Goal: Transaction & Acquisition: Purchase product/service

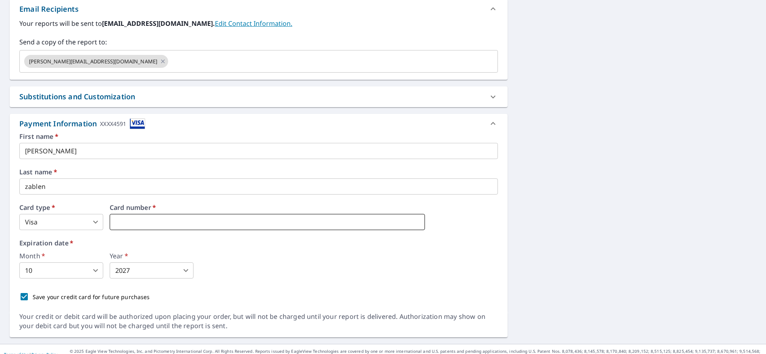
scroll to position [318, 0]
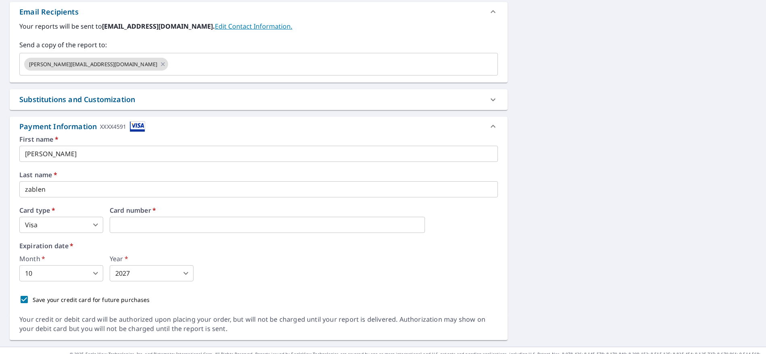
click at [56, 221] on body "SZ SZ Dashboard Order History Cancel Order SZ Dashboard / Finalize Order Finali…" at bounding box center [383, 177] width 766 height 354
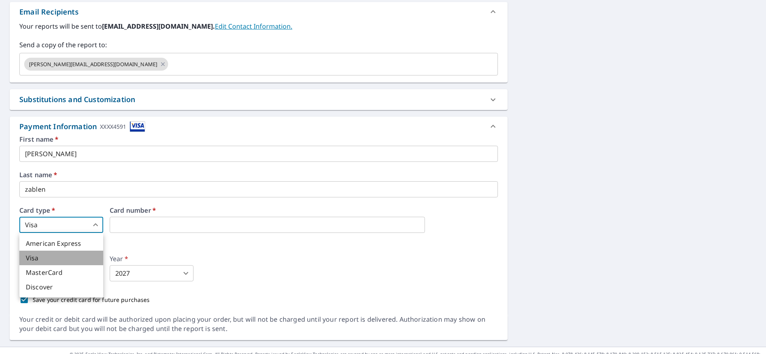
click at [52, 257] on li "Visa" at bounding box center [61, 258] width 84 height 15
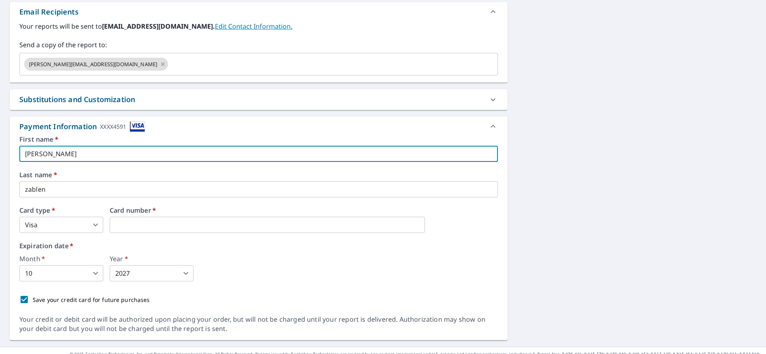
click at [50, 152] on input "[PERSON_NAME]" at bounding box center [258, 154] width 479 height 16
type input "[PERSON_NAME]"
click at [54, 195] on input "zablen" at bounding box center [258, 189] width 479 height 16
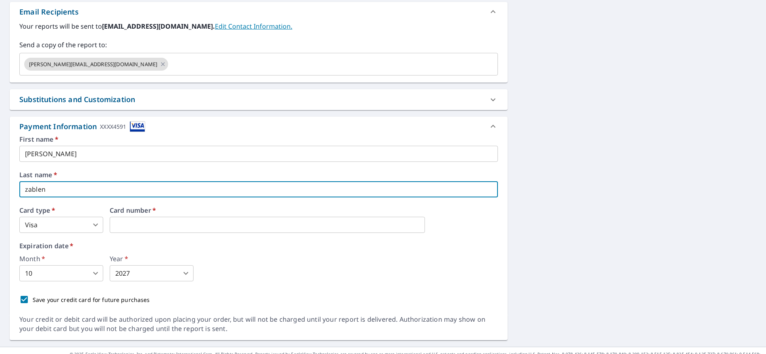
type input "Zablen"
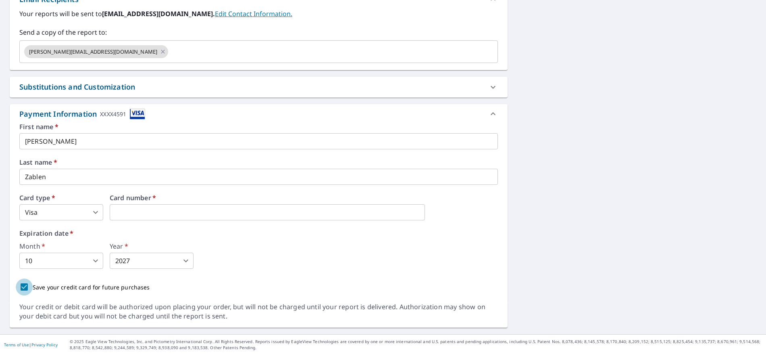
scroll to position [332, 0]
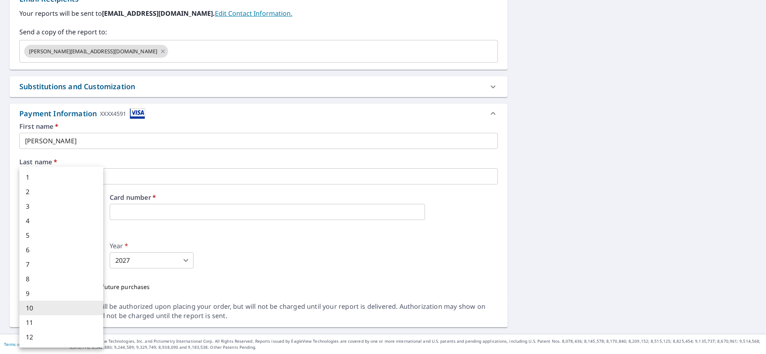
click at [79, 261] on body "SZ SZ Dashboard Order History Cancel Order SZ Dashboard / Finalize Order Finali…" at bounding box center [383, 177] width 766 height 354
click at [75, 276] on li "8" at bounding box center [61, 278] width 84 height 15
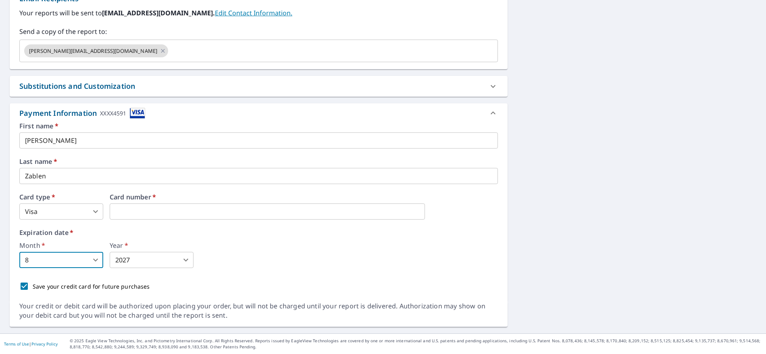
click at [136, 260] on body "SZ SZ Dashboard Order History Cancel Order SZ Dashboard / Finalize Order Finali…" at bounding box center [383, 177] width 766 height 354
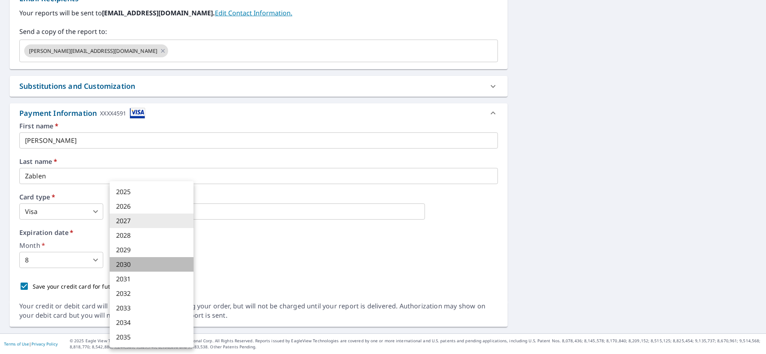
click at [134, 264] on li "2030" at bounding box center [152, 264] width 84 height 15
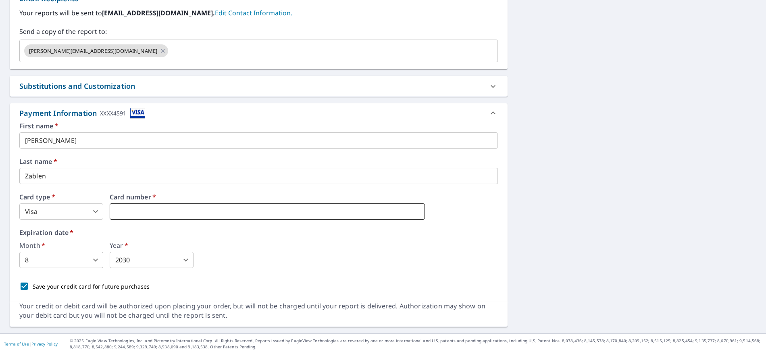
click at [131, 207] on iframe at bounding box center [267, 211] width 315 height 16
click at [169, 207] on iframe at bounding box center [267, 211] width 315 height 16
click at [196, 218] on iframe at bounding box center [267, 211] width 315 height 16
click at [197, 218] on iframe at bounding box center [267, 211] width 315 height 16
click at [196, 217] on iframe at bounding box center [267, 211] width 315 height 16
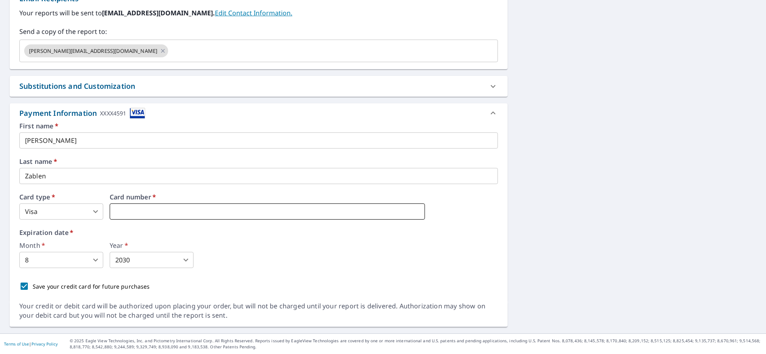
click at [194, 217] on iframe at bounding box center [267, 211] width 315 height 16
click at [192, 217] on iframe at bounding box center [267, 211] width 315 height 16
click at [112, 209] on iframe at bounding box center [267, 211] width 315 height 16
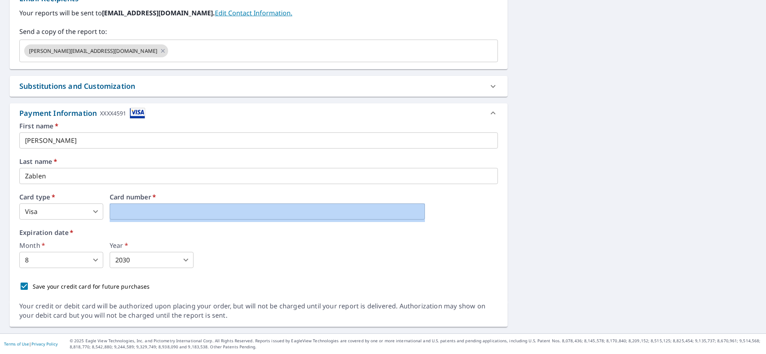
click at [113, 209] on iframe at bounding box center [267, 211] width 315 height 16
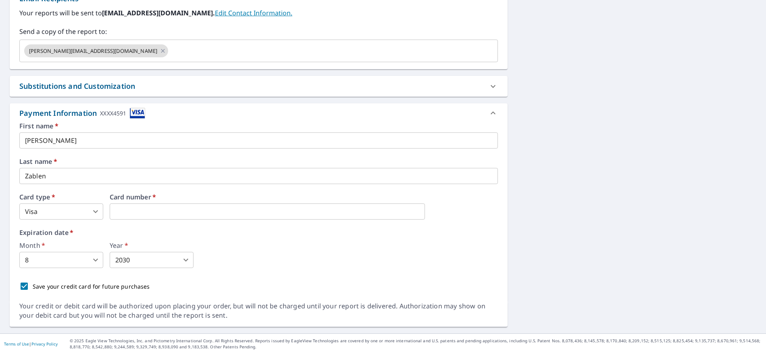
drag, startPoint x: 149, startPoint y: 218, endPoint x: 151, endPoint y: 223, distance: 5.1
click at [149, 218] on iframe at bounding box center [267, 211] width 315 height 16
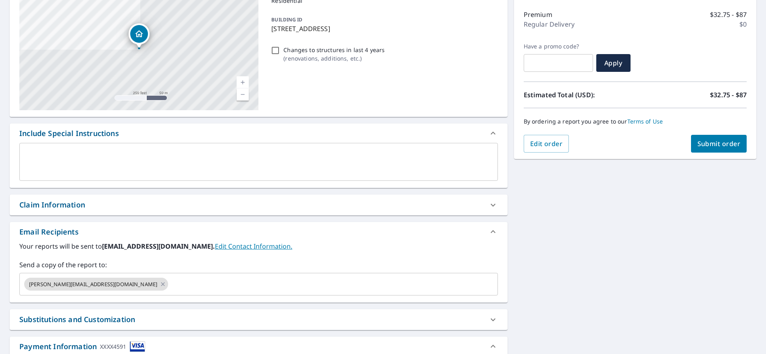
scroll to position [54, 0]
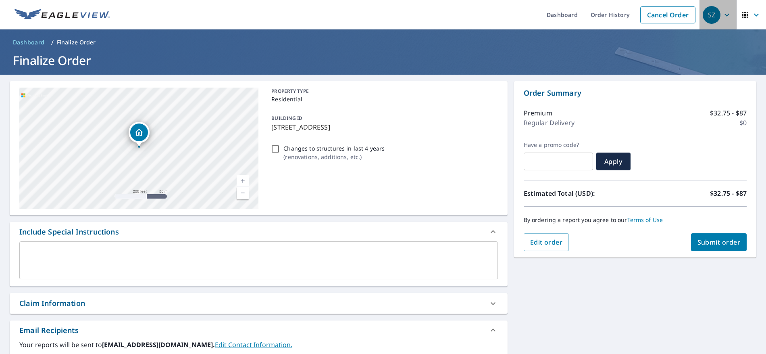
click at [726, 13] on icon "button" at bounding box center [727, 15] width 10 height 10
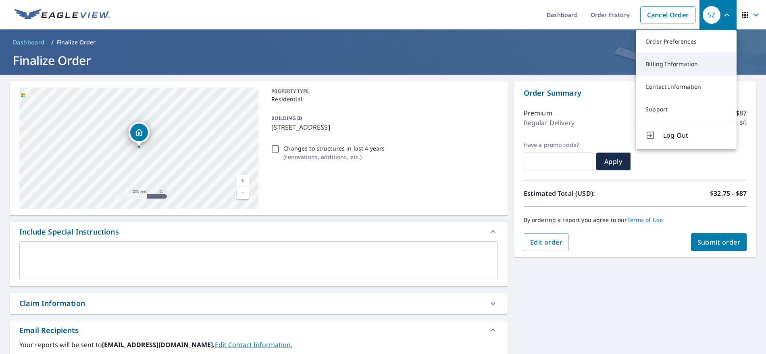
scroll to position [0, 0]
click at [679, 65] on link "Billing Information" at bounding box center [686, 63] width 101 height 23
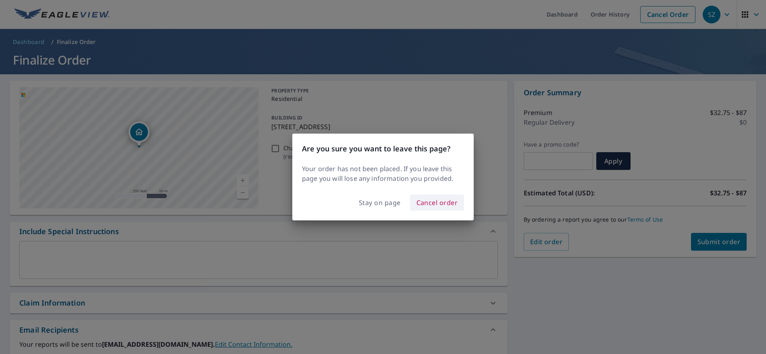
click at [436, 200] on span "Cancel order" at bounding box center [438, 202] width 42 height 11
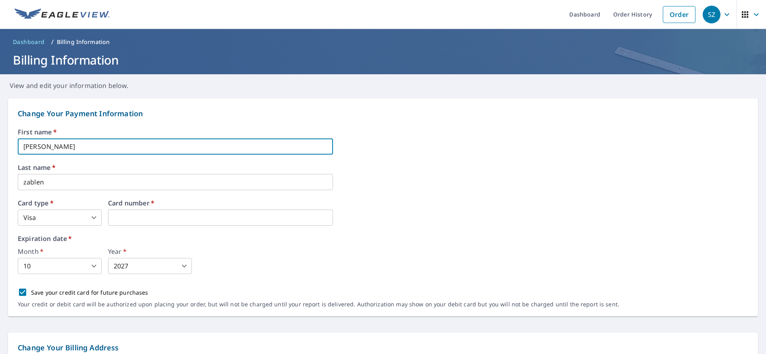
click at [52, 144] on input "[PERSON_NAME]" at bounding box center [175, 146] width 315 height 16
type input "[PERSON_NAME]"
click at [46, 182] on input "zablen" at bounding box center [175, 182] width 315 height 16
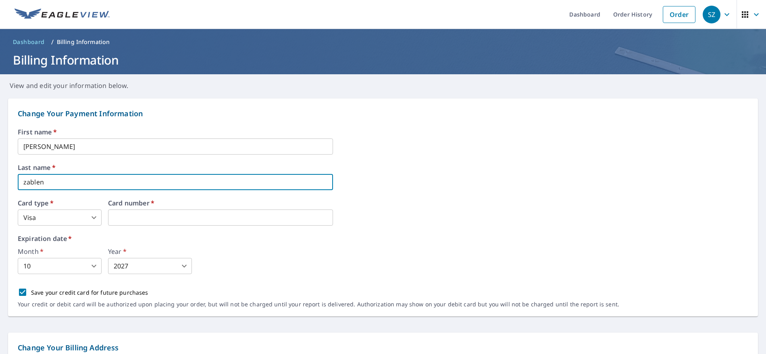
type input "Zablen"
click at [62, 218] on body "SZ SZ Dashboard Order History Order SZ Dashboard / Billing Information Billing …" at bounding box center [383, 177] width 766 height 354
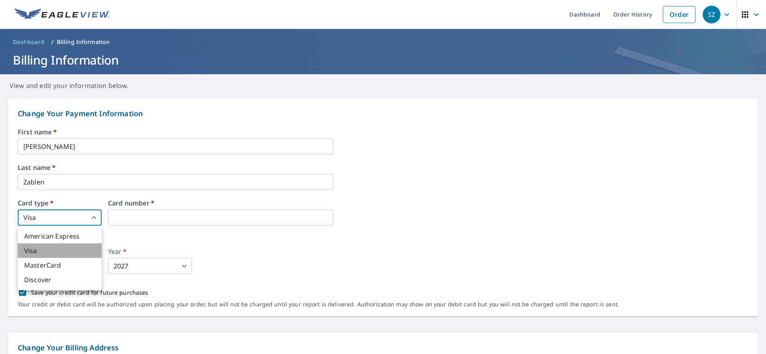
click at [55, 249] on li "Visa" at bounding box center [60, 250] width 84 height 15
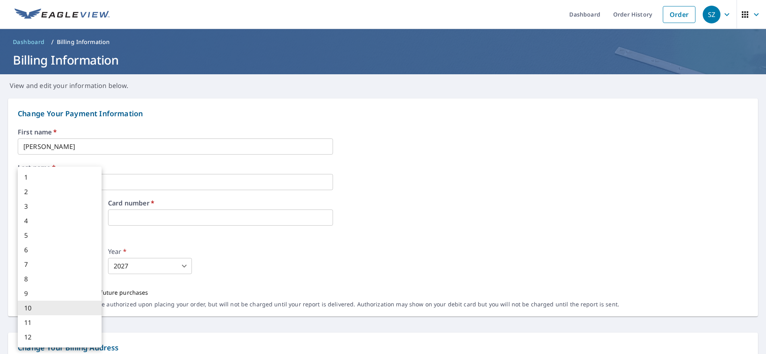
click at [81, 269] on body "SZ SZ Dashboard Order History Order SZ Dashboard / Billing Information Billing …" at bounding box center [383, 177] width 766 height 354
click at [75, 276] on li "8" at bounding box center [60, 278] width 84 height 15
type input "8"
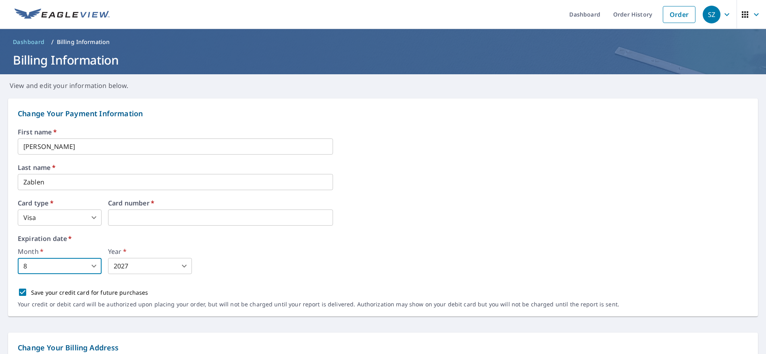
click at [146, 265] on body "SZ SZ Dashboard Order History Order SZ Dashboard / Billing Information Billing …" at bounding box center [383, 177] width 766 height 354
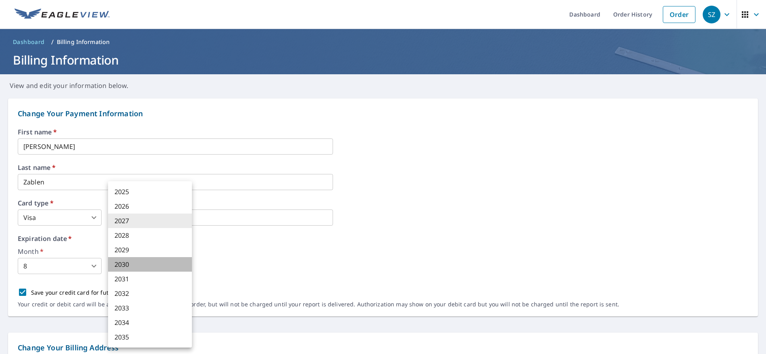
click at [145, 261] on li "2030" at bounding box center [150, 264] width 84 height 15
type input "2030"
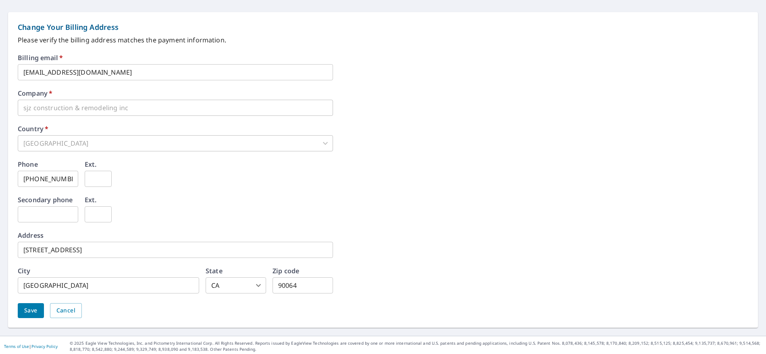
scroll to position [323, 0]
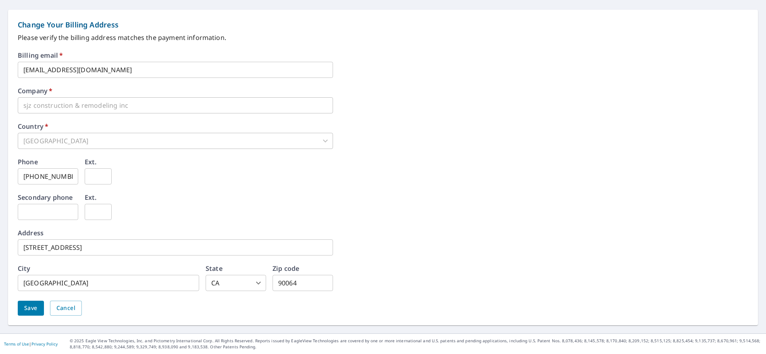
click at [132, 250] on input "10951 W Pico Blvd" at bounding box center [175, 247] width 315 height 16
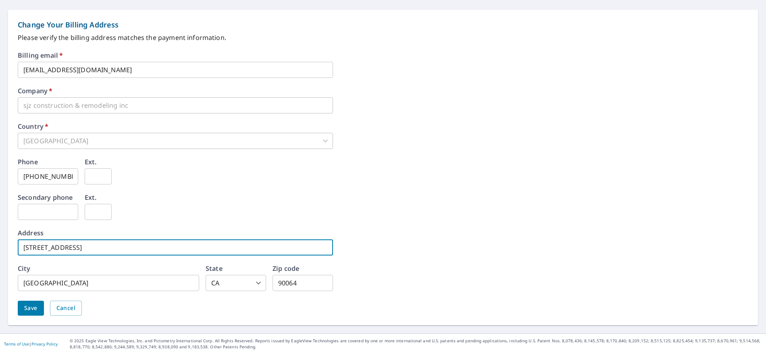
click at [132, 250] on input "10951 W Pico Blvd" at bounding box center [175, 247] width 315 height 16
type input "6810 Vista del Mar"
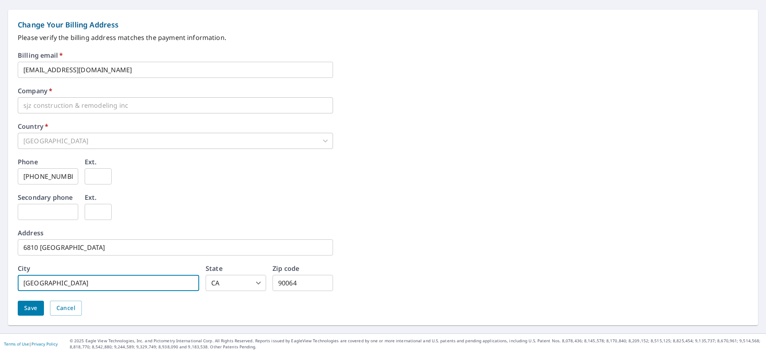
type input "Playa del Rey"
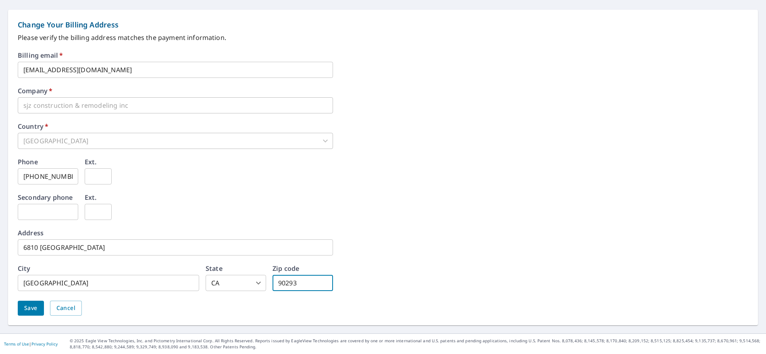
type input "90293"
click at [31, 306] on span "Save" at bounding box center [30, 308] width 13 height 10
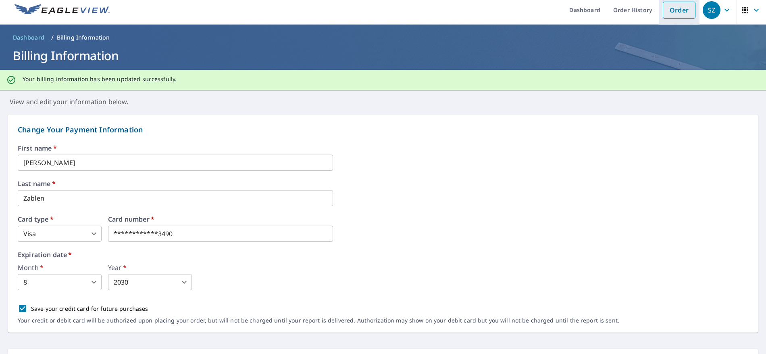
scroll to position [6, 0]
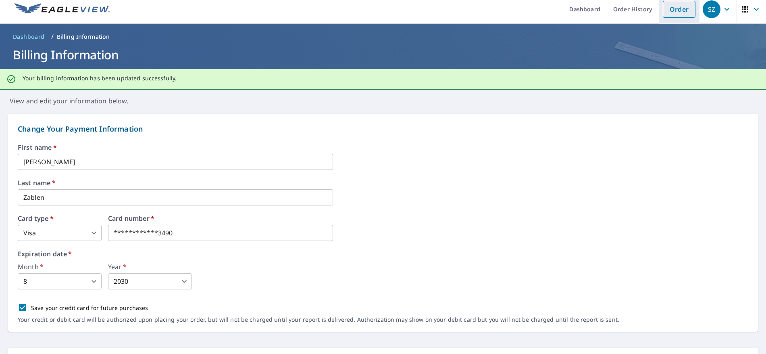
click at [685, 12] on link "Order" at bounding box center [679, 9] width 33 height 17
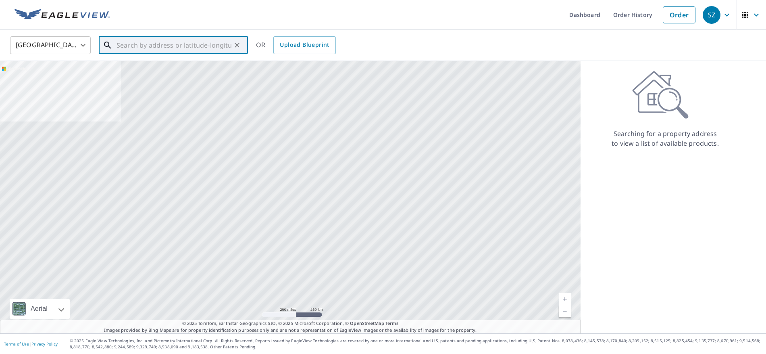
click at [136, 48] on input "text" at bounding box center [174, 45] width 115 height 23
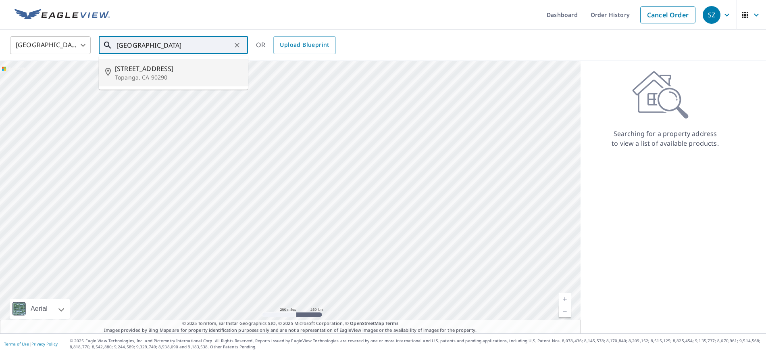
click at [133, 77] on p "Topanga, CA 90290" at bounding box center [178, 77] width 127 height 8
type input "21206 Saddle Peak Rd Topanga, CA 90290"
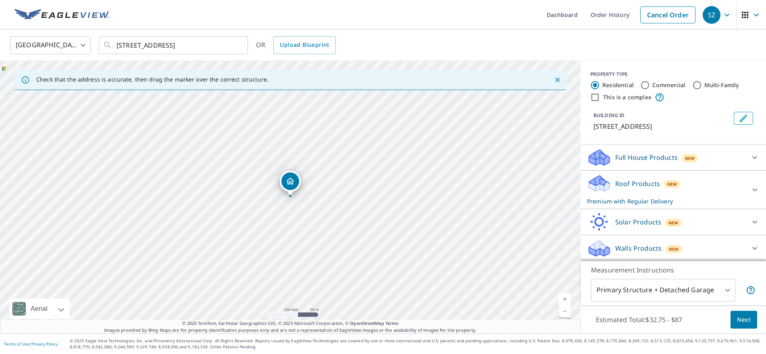
click at [627, 183] on p "Roof Products" at bounding box center [638, 184] width 45 height 10
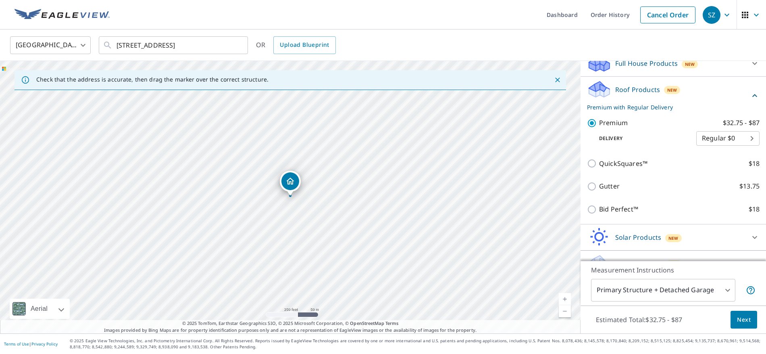
scroll to position [98, 0]
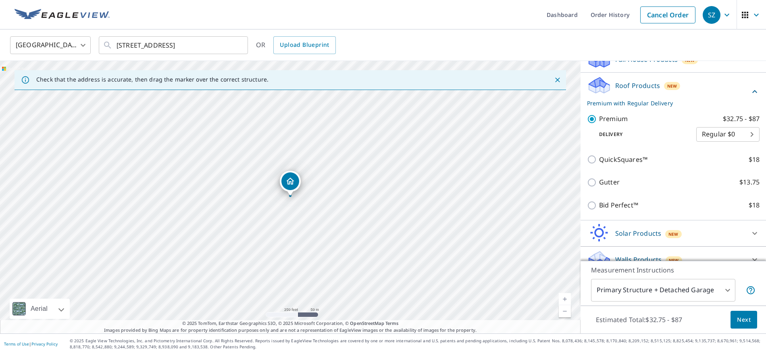
click at [745, 315] on span "Next" at bounding box center [744, 320] width 14 height 10
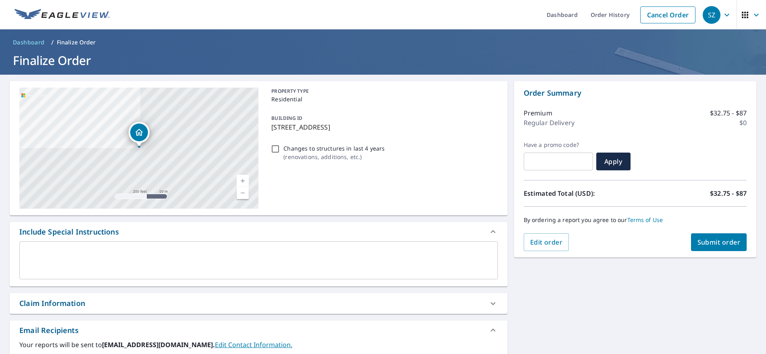
click at [27, 41] on span "Dashboard" at bounding box center [29, 42] width 32 height 8
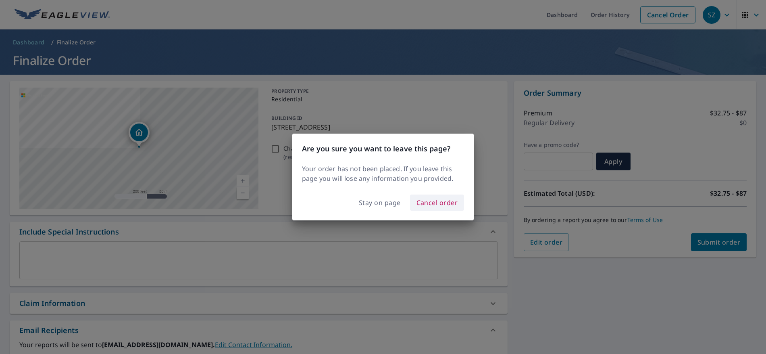
click at [439, 206] on span "Cancel order" at bounding box center [438, 202] width 42 height 11
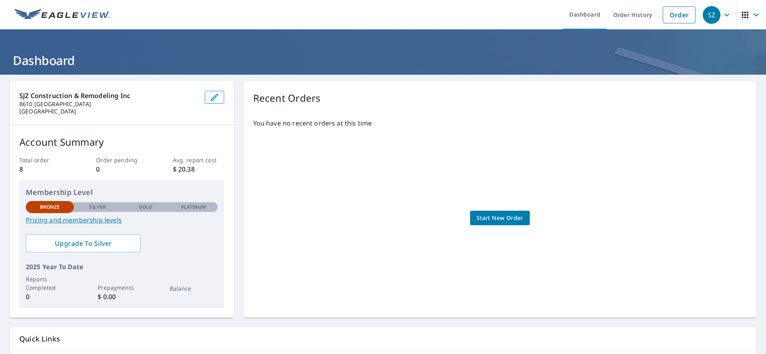
click at [507, 217] on span "Start New Order" at bounding box center [500, 218] width 47 height 10
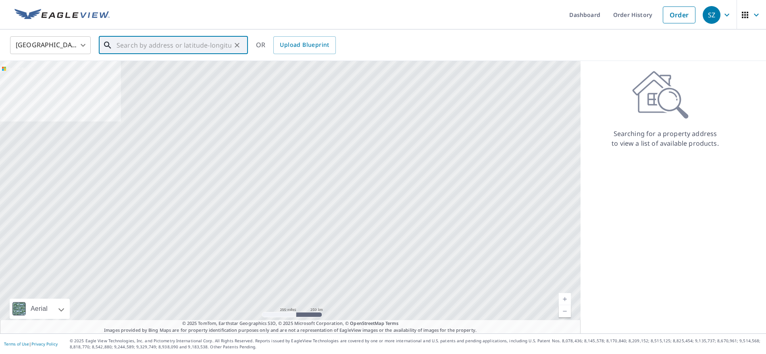
click at [155, 45] on input "text" at bounding box center [174, 45] width 115 height 23
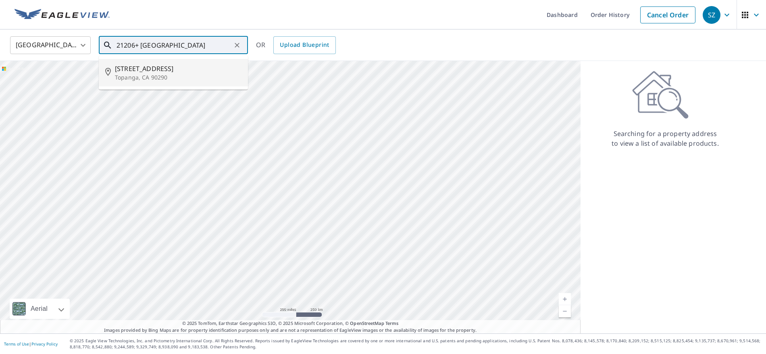
click at [160, 67] on span "[STREET_ADDRESS]" at bounding box center [178, 69] width 127 height 10
type input "21206 Saddle Peak Rd Topanga, CA 90290"
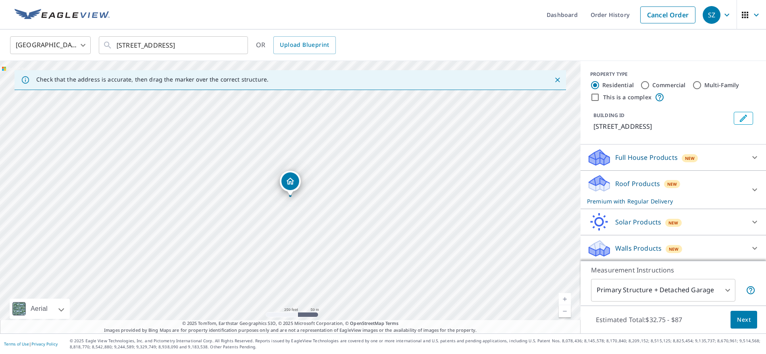
scroll to position [1, 0]
click at [635, 183] on p "Roof Products" at bounding box center [638, 183] width 45 height 10
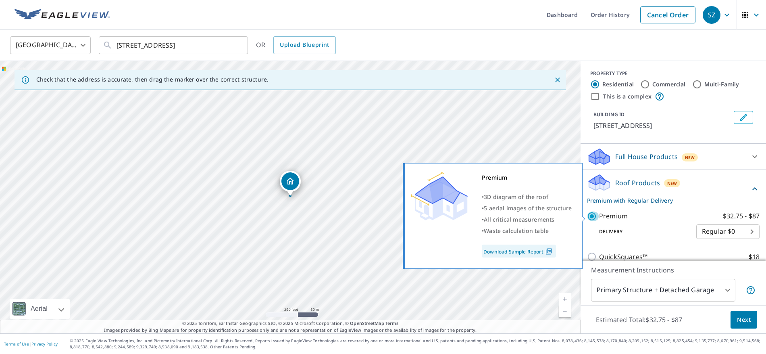
click at [591, 216] on input "Premium $32.75 - $87" at bounding box center [593, 216] width 12 height 10
checkbox input "false"
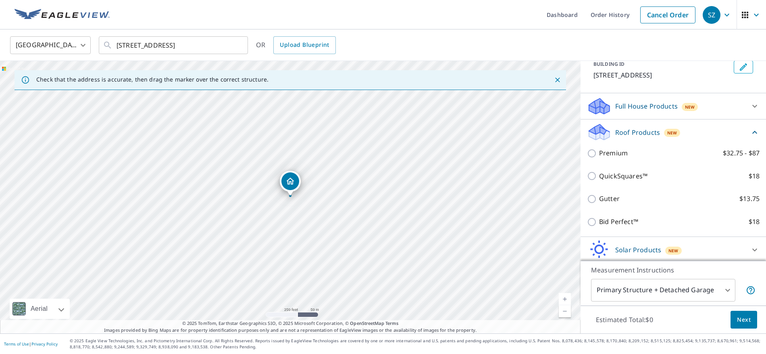
scroll to position [80, 0]
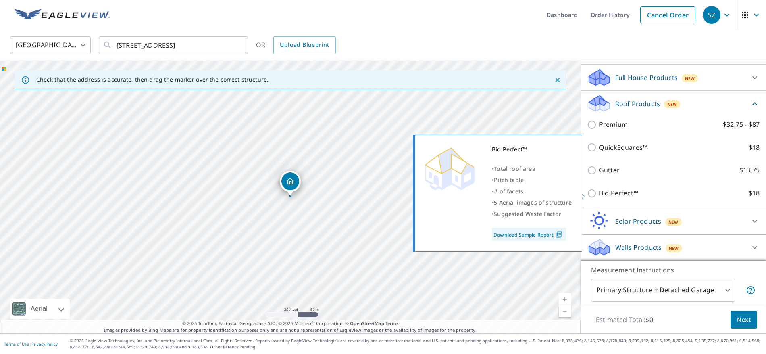
click at [593, 194] on input "Bid Perfect™ $18" at bounding box center [593, 193] width 12 height 10
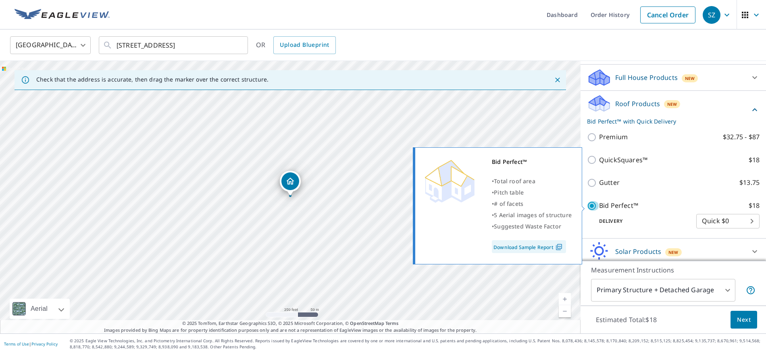
click at [594, 207] on input "Bid Perfect™ $18" at bounding box center [593, 206] width 12 height 10
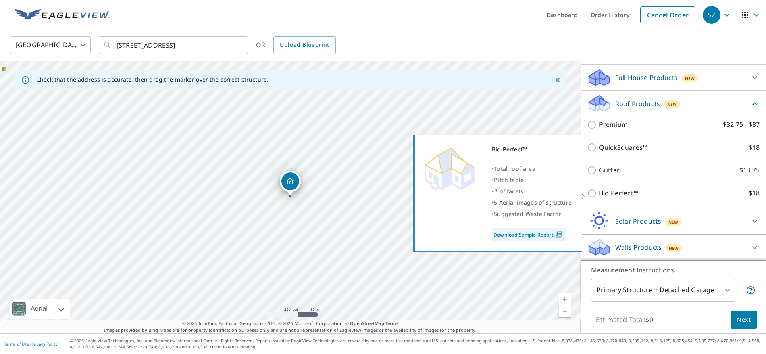
click at [591, 191] on input "Bid Perfect™ $18" at bounding box center [593, 193] width 12 height 10
checkbox input "true"
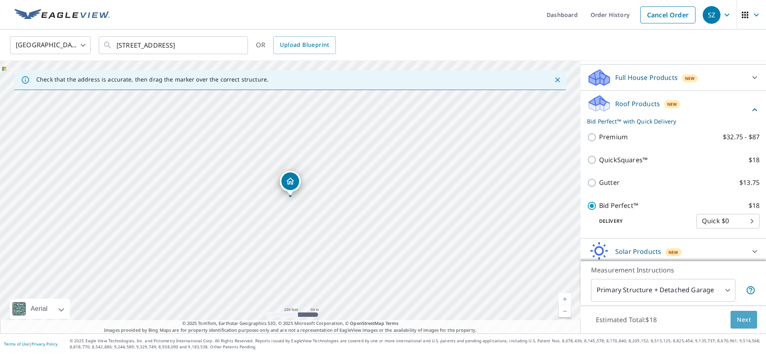
click at [745, 319] on span "Next" at bounding box center [744, 320] width 14 height 10
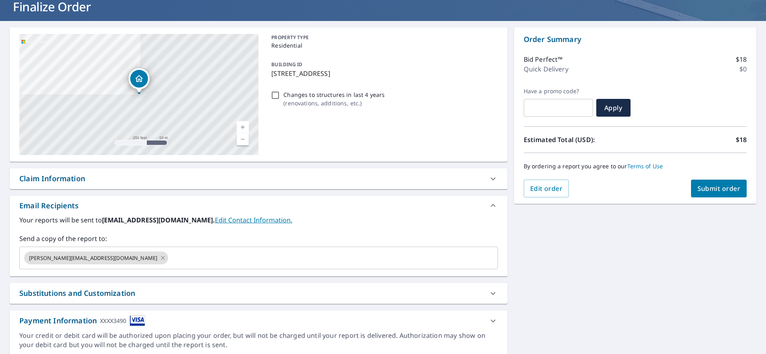
scroll to position [83, 0]
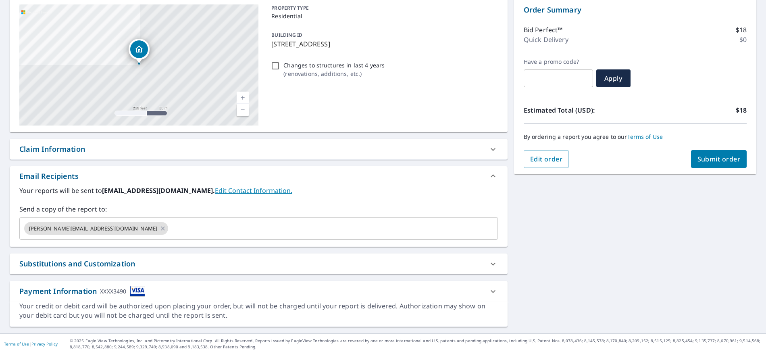
click at [729, 160] on span "Submit order" at bounding box center [719, 158] width 43 height 9
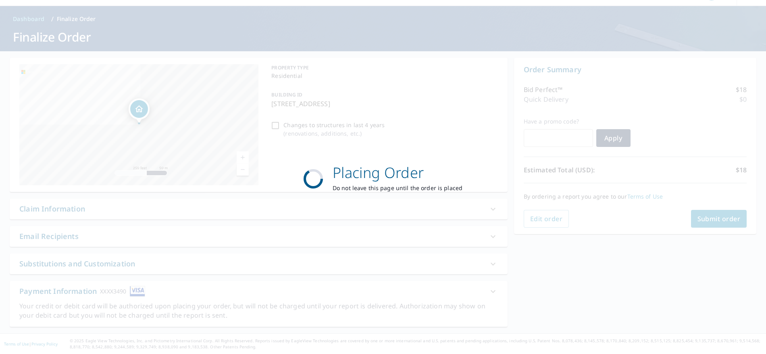
scroll to position [23, 0]
